Goal: Information Seeking & Learning: Find contact information

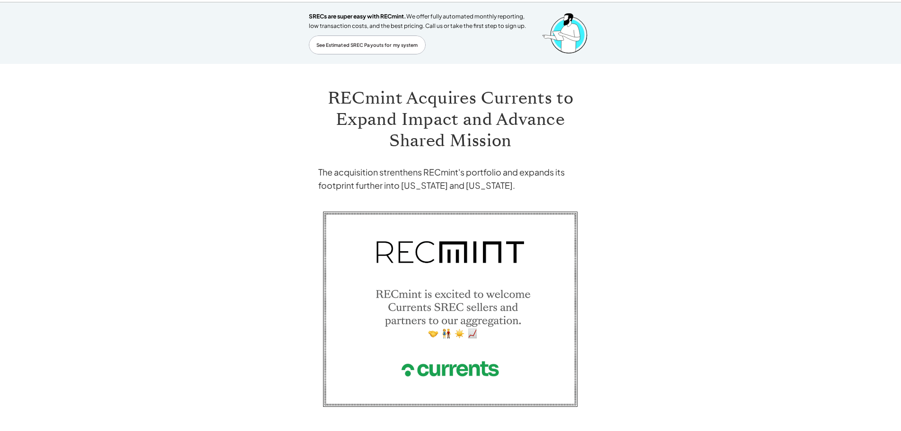
scroll to position [126, 0]
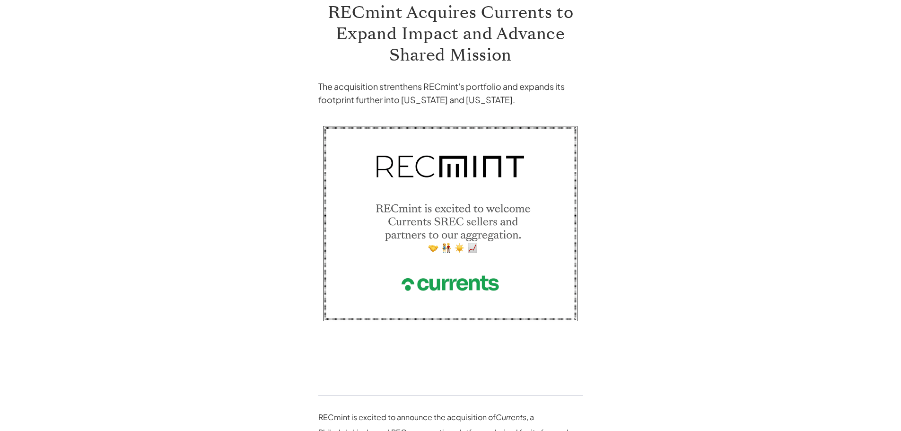
click at [433, 283] on img at bounding box center [450, 236] width 265 height 230
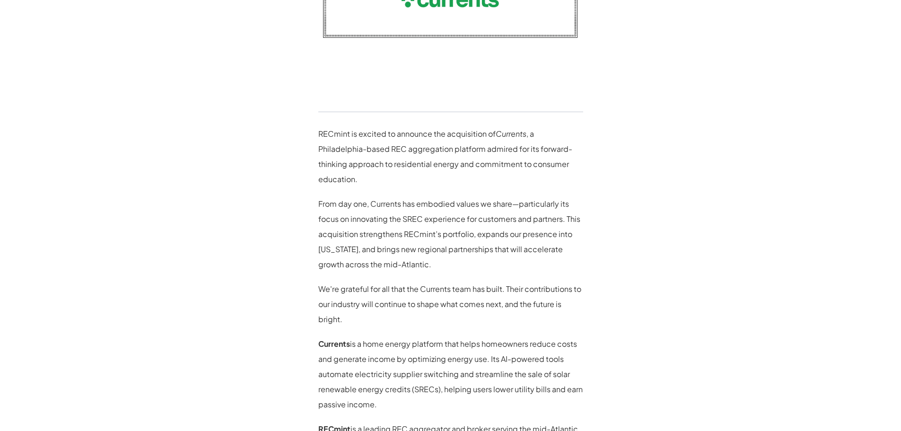
scroll to position [410, 0]
drag, startPoint x: 318, startPoint y: 135, endPoint x: 526, endPoint y: 125, distance: 208.4
click at [349, 132] on p "RECmint is excited to announce the acquisition of Currents , a Philadelphia-bas…" at bounding box center [450, 156] width 265 height 61
copy p "RECmint"
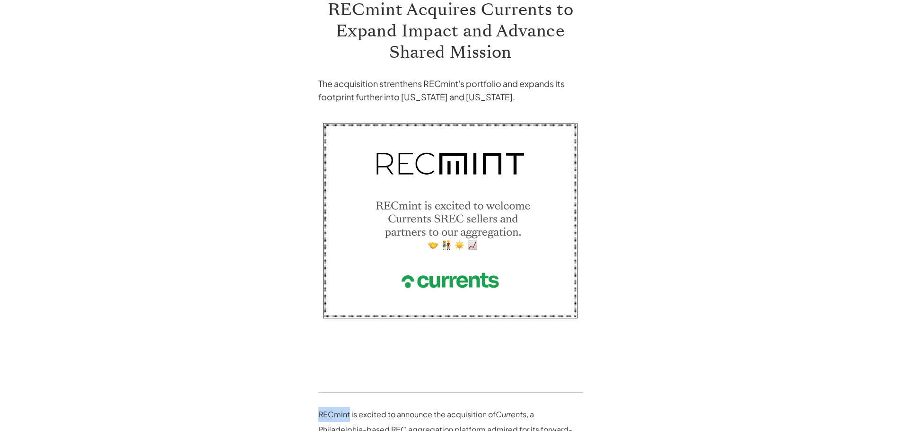
scroll to position [0, 0]
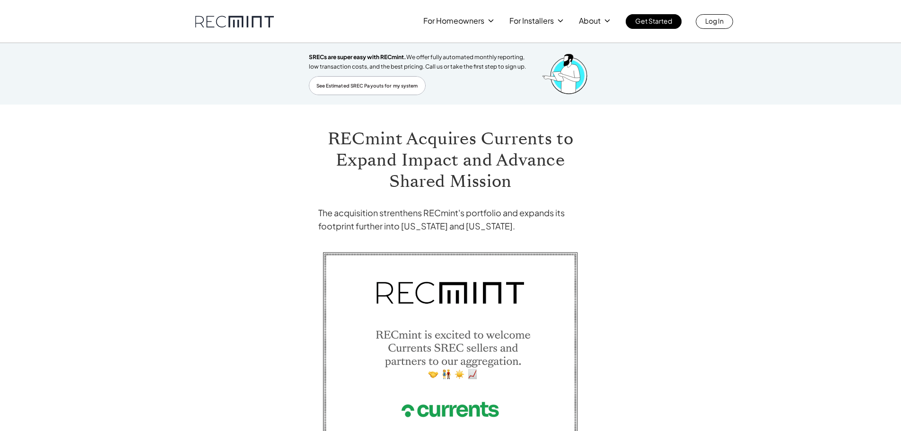
click at [253, 15] on div "For Homeowners For Installers About Get Started Log In" at bounding box center [450, 21] width 511 height 15
click at [248, 16] on link at bounding box center [234, 22] width 79 height 12
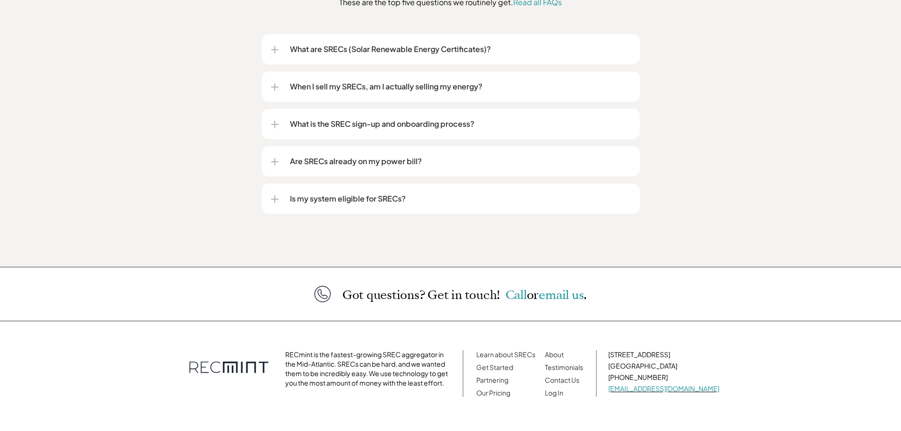
scroll to position [1228, 0]
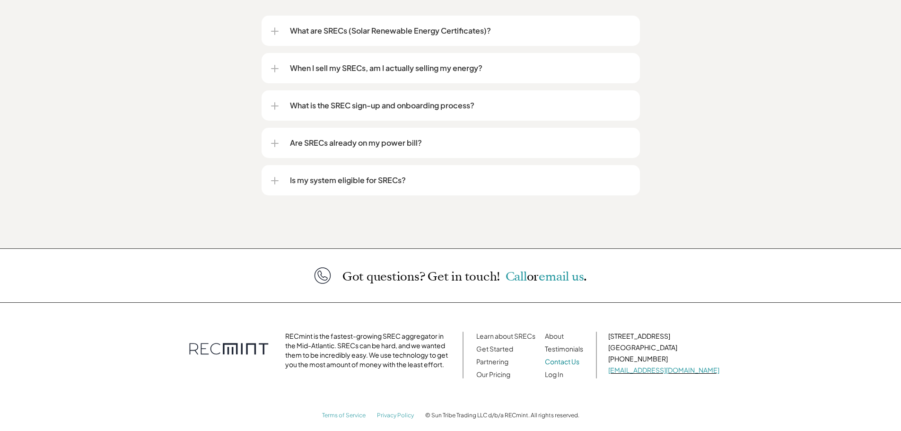
click at [580, 357] on link "Contact Us" at bounding box center [562, 361] width 35 height 9
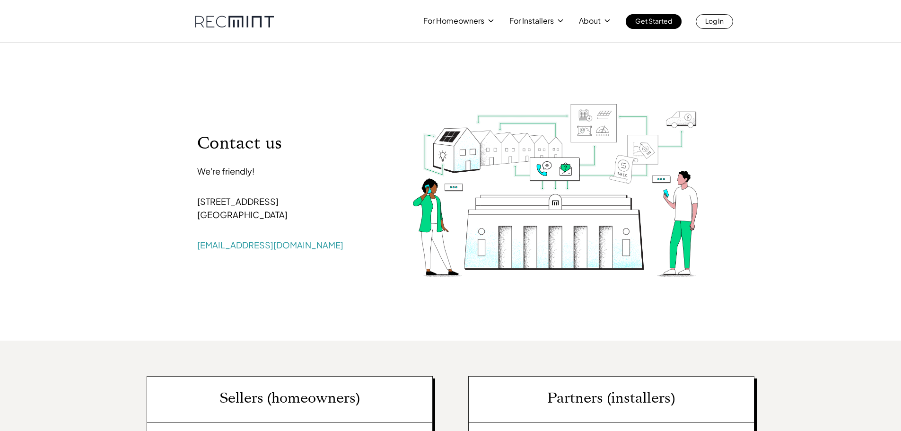
drag, startPoint x: 193, startPoint y: 205, endPoint x: 300, endPoint y: 218, distance: 107.7
click at [300, 218] on div "Contact us We're friendly! 107 5th Street, SE Charlottesville, VA 22902 help@re…" at bounding box center [290, 192] width 205 height 138
copy p "107 5th Street, SE Charlottesville, VA 22902"
click at [329, 290] on div "Contact us We're friendly! 107 5th Street, SE Charlottesville, VA 22902 help@re…" at bounding box center [450, 192] width 539 height 298
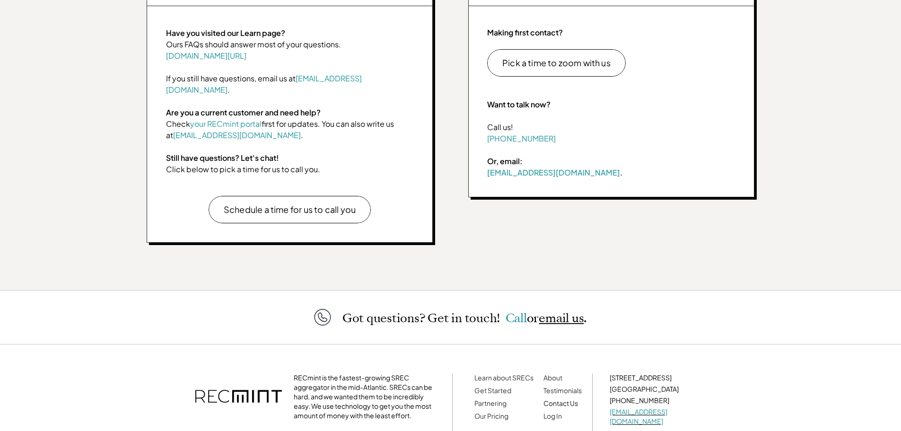
scroll to position [466, 0]
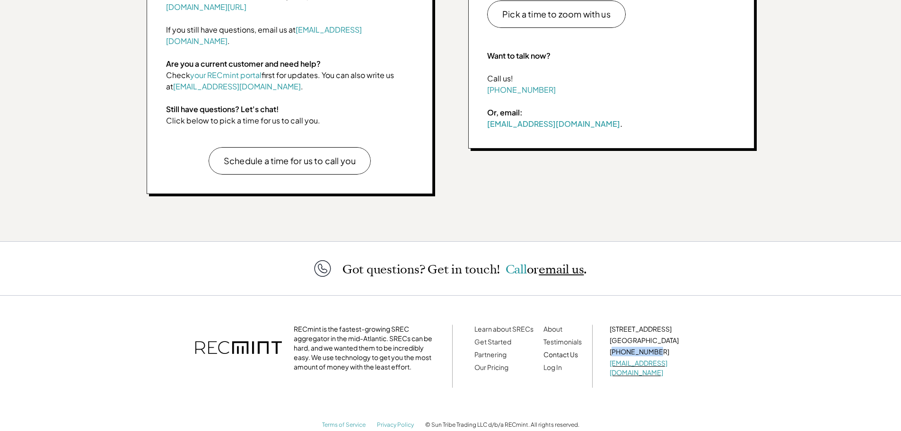
drag, startPoint x: 662, startPoint y: 340, endPoint x: 612, endPoint y: 343, distance: 50.2
click at [612, 347] on p "[PHONE_NUMBER]" at bounding box center [658, 351] width 96 height 9
click at [690, 347] on p "[PHONE_NUMBER]" at bounding box center [658, 351] width 96 height 9
drag, startPoint x: 673, startPoint y: 339, endPoint x: 611, endPoint y: 343, distance: 61.6
click at [611, 347] on p "[PHONE_NUMBER]" at bounding box center [658, 351] width 96 height 9
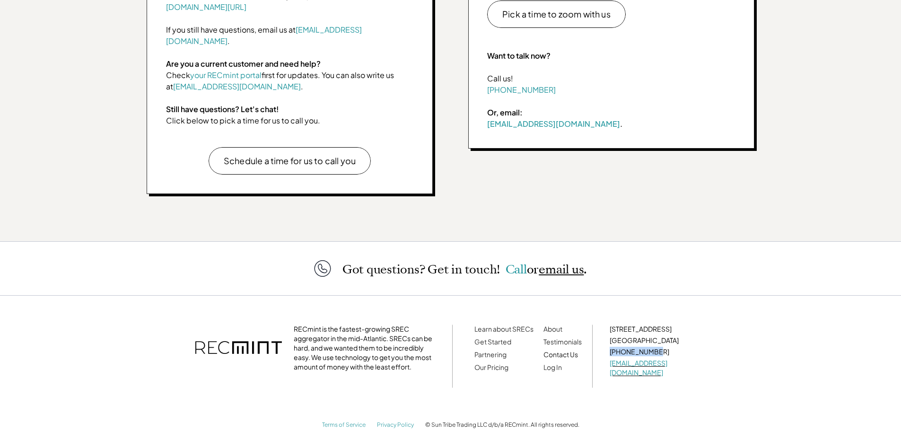
copy p "[PHONE_NUMBER]"
click at [342, 421] on link "Terms of Service" at bounding box center [344, 424] width 44 height 7
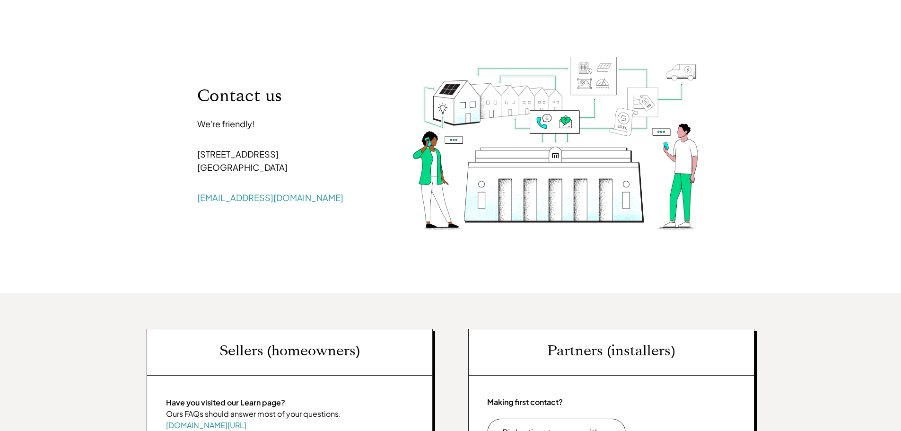
scroll to position [0, 0]
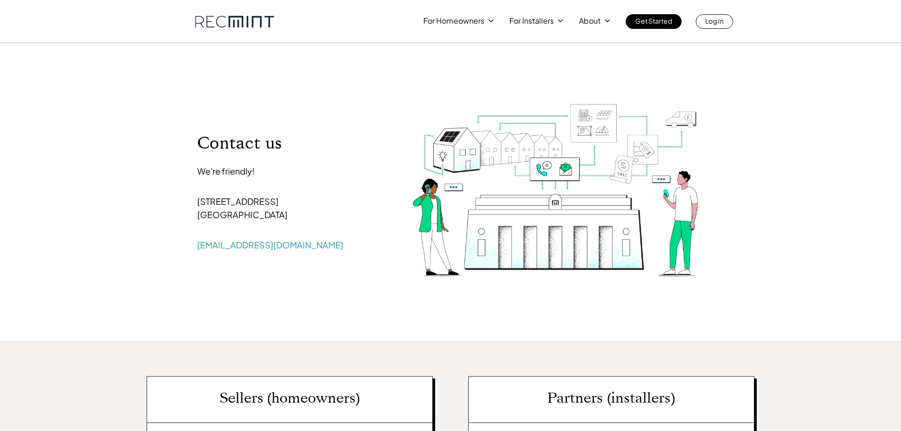
click at [236, 20] on link at bounding box center [234, 22] width 79 height 12
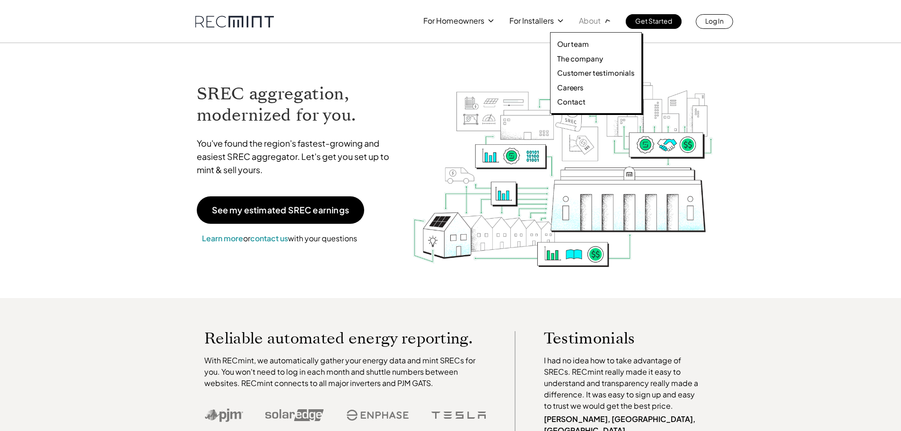
click at [597, 18] on p "About" at bounding box center [590, 20] width 22 height 13
click at [568, 57] on p "The company" at bounding box center [579, 58] width 45 height 9
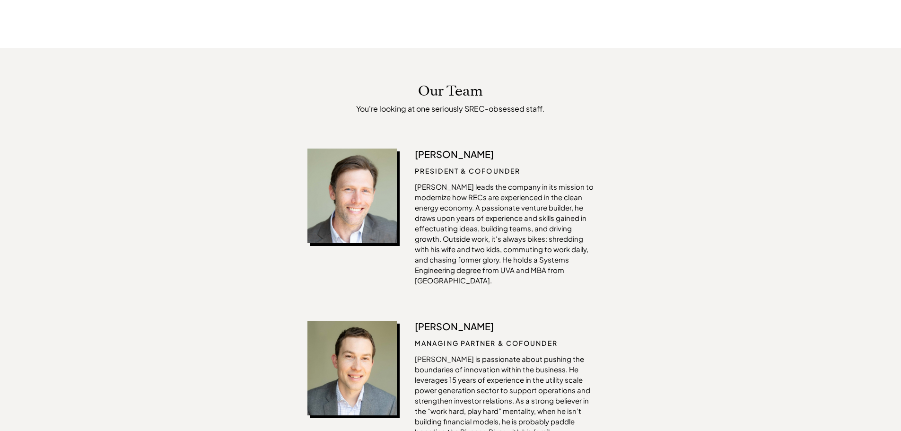
scroll to position [299, 0]
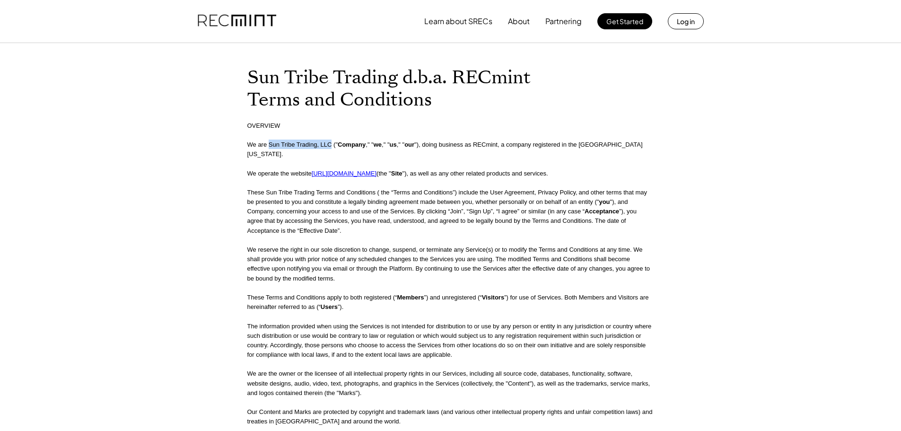
drag, startPoint x: 270, startPoint y: 144, endPoint x: 331, endPoint y: 142, distance: 61.1
click at [331, 142] on font "We are Sun Tribe Trading, LLC ("" at bounding box center [292, 144] width 91 height 7
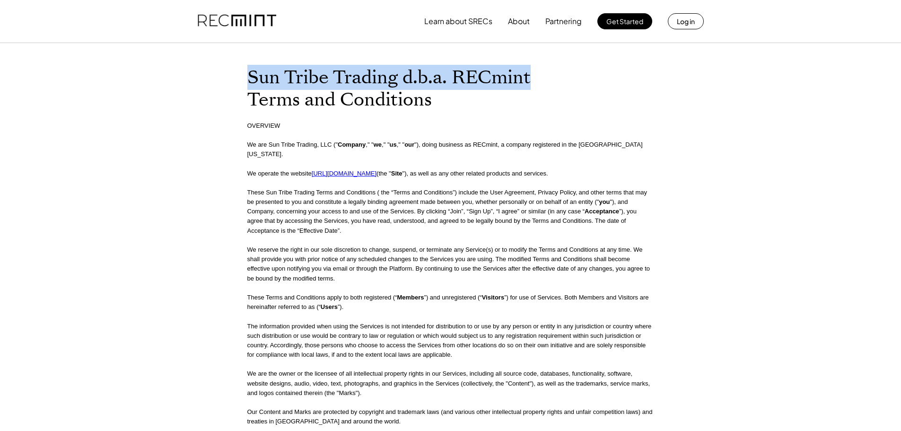
drag, startPoint x: 249, startPoint y: 82, endPoint x: 530, endPoint y: 82, distance: 281.5
click at [530, 82] on h1 "Sun Tribe Trading d.b.a. RECmint Terms and Conditions" at bounding box center [450, 89] width 407 height 44
copy h1 "Sun Tribe Trading d.b.a. RECmint"
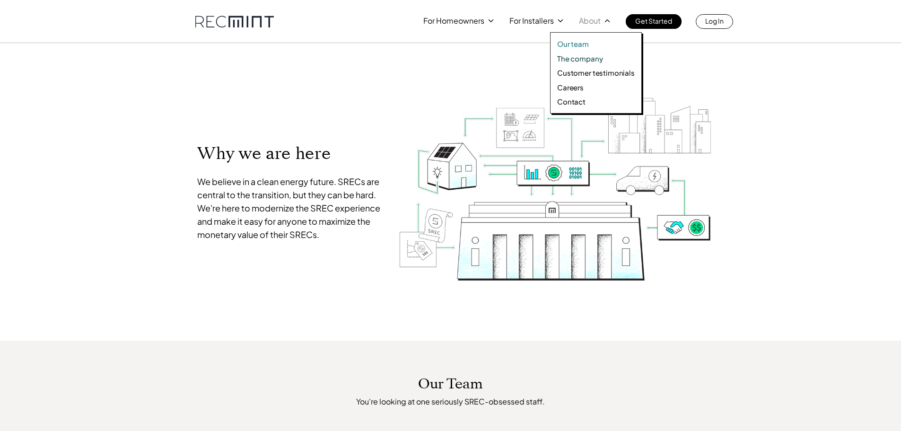
click at [580, 42] on p "Our team" at bounding box center [573, 43] width 32 height 9
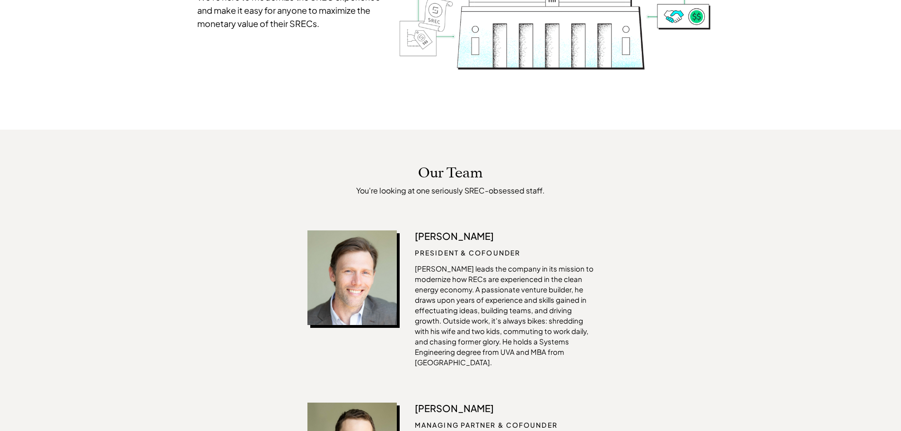
scroll to position [293, 0]
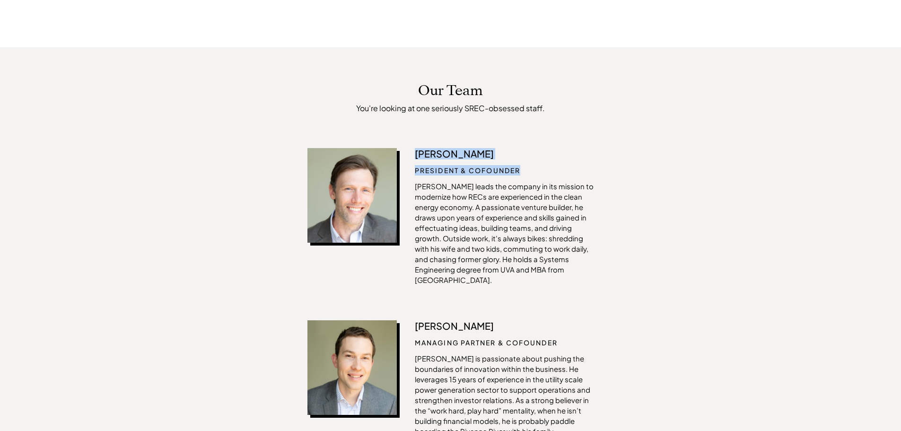
drag, startPoint x: 527, startPoint y: 172, endPoint x: 601, endPoint y: 164, distance: 74.7
click at [415, 157] on div "[PERSON_NAME] President & Cofounder [PERSON_NAME] leads the company in its miss…" at bounding box center [504, 216] width 179 height 137
copy div "[PERSON_NAME] President & Cofounder"
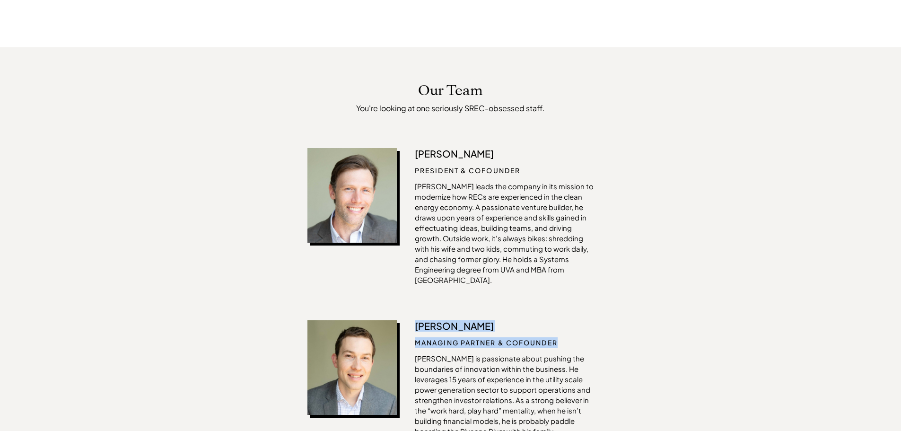
drag, startPoint x: 414, startPoint y: 317, endPoint x: 563, endPoint y: 328, distance: 148.6
click at [562, 330] on div "[PERSON_NAME] managing partner & cofounder [PERSON_NAME] is passionate about pu…" at bounding box center [451, 401] width 286 height 163
copy div "[PERSON_NAME] managing partner & cofounder"
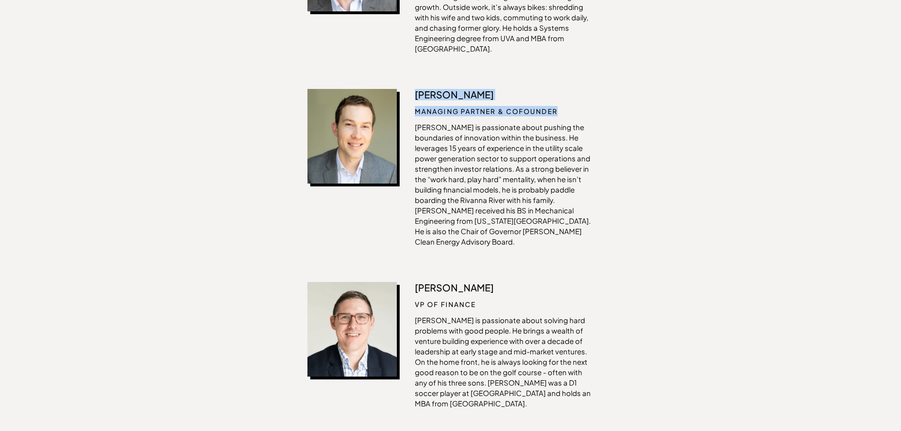
scroll to position [624, 0]
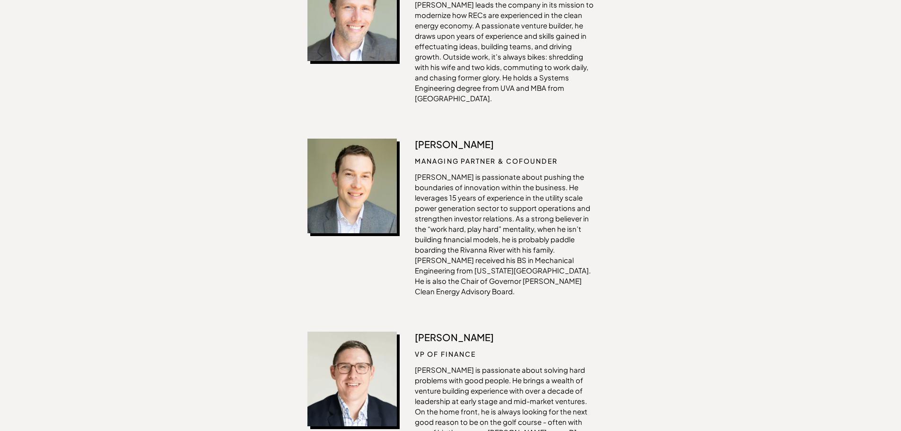
scroll to position [477, 0]
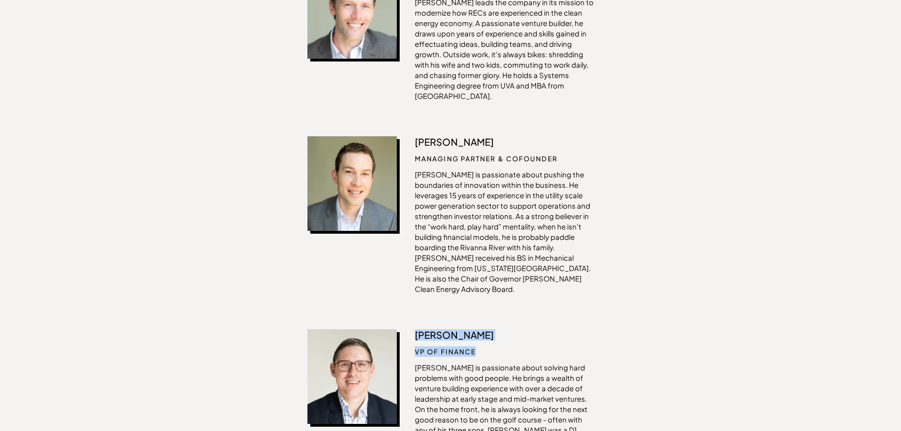
drag, startPoint x: 413, startPoint y: 317, endPoint x: 483, endPoint y: 328, distance: 70.9
click at [483, 329] on div "Erik Breuhaus VP of Finance Erik is passionate about solving hard problems with…" at bounding box center [451, 395] width 286 height 132
copy div "Erik Breuhaus VP of Finance"
